Goal: Register for event/course

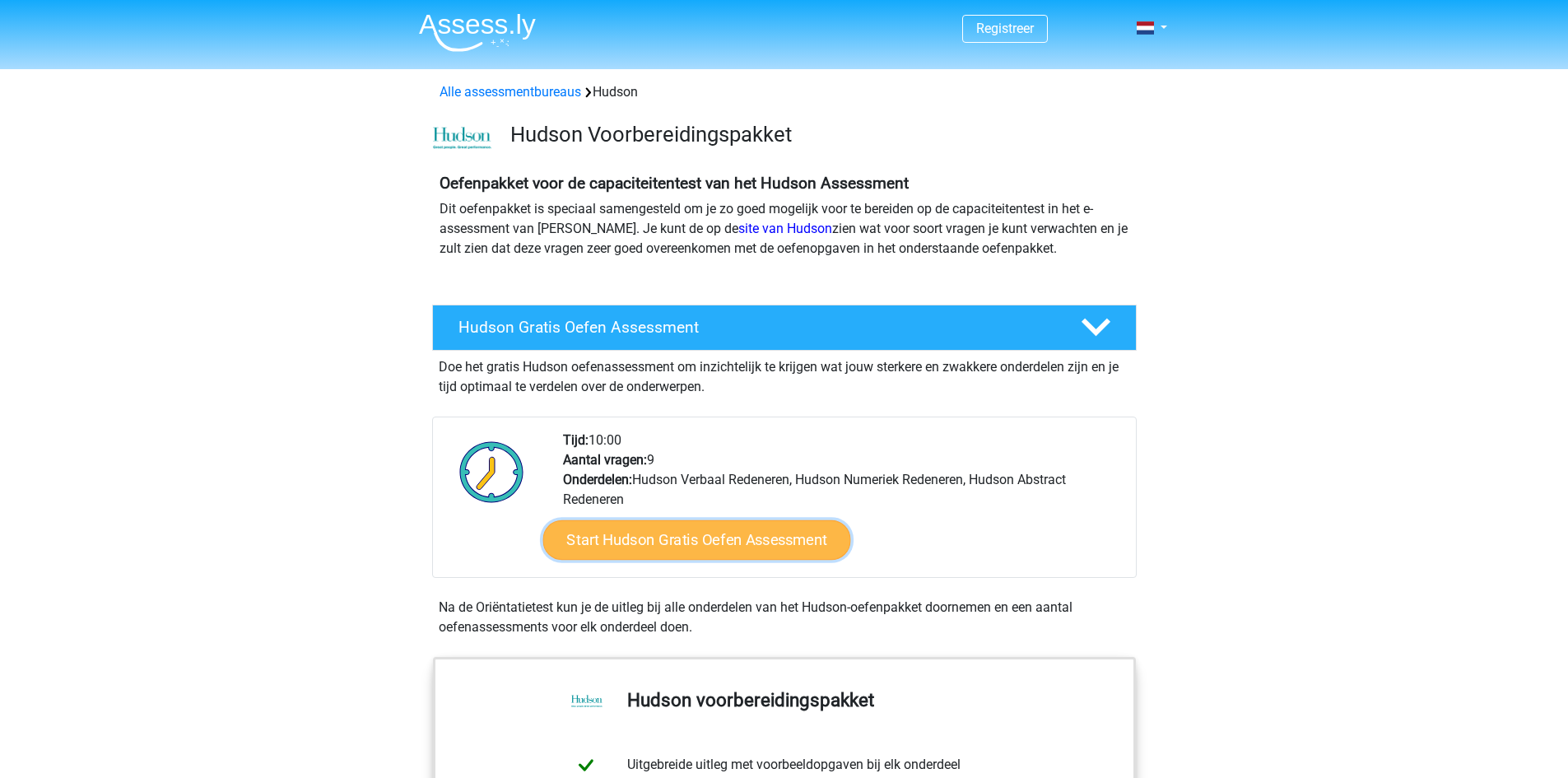
click at [725, 540] on link "Start Hudson Gratis Oefen Assessment" at bounding box center [696, 539] width 308 height 39
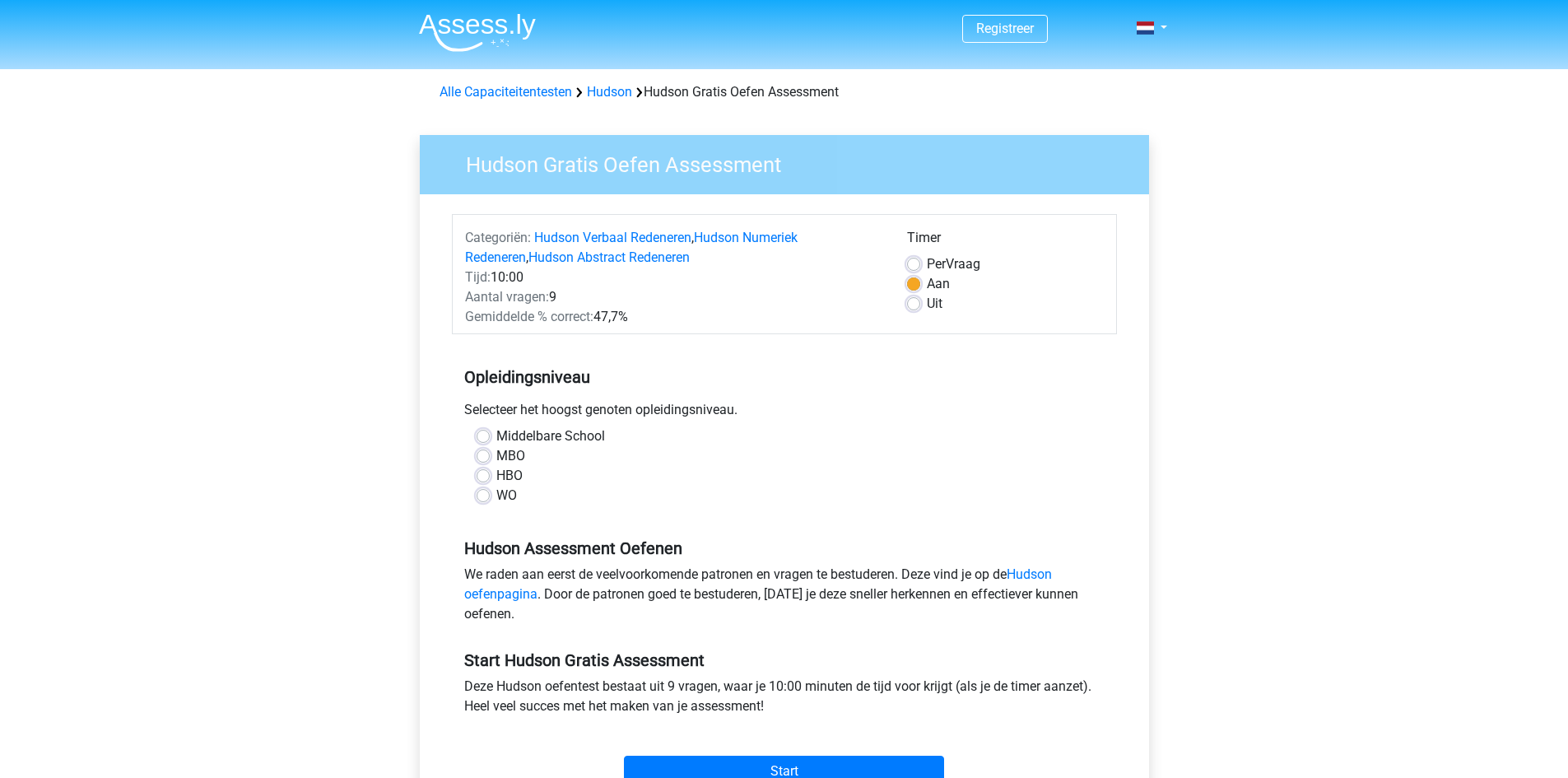
click at [496, 476] on label "HBO" at bounding box center [509, 476] width 27 height 20
click at [485, 476] on input "HBO" at bounding box center [483, 474] width 13 height 17
radio input "true"
